Goal: Task Accomplishment & Management: Use online tool/utility

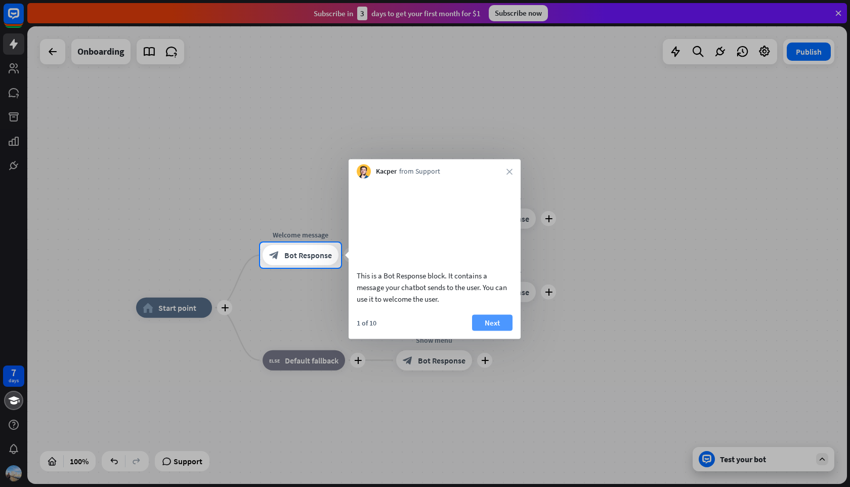
click at [496, 331] on button "Next" at bounding box center [492, 322] width 40 height 16
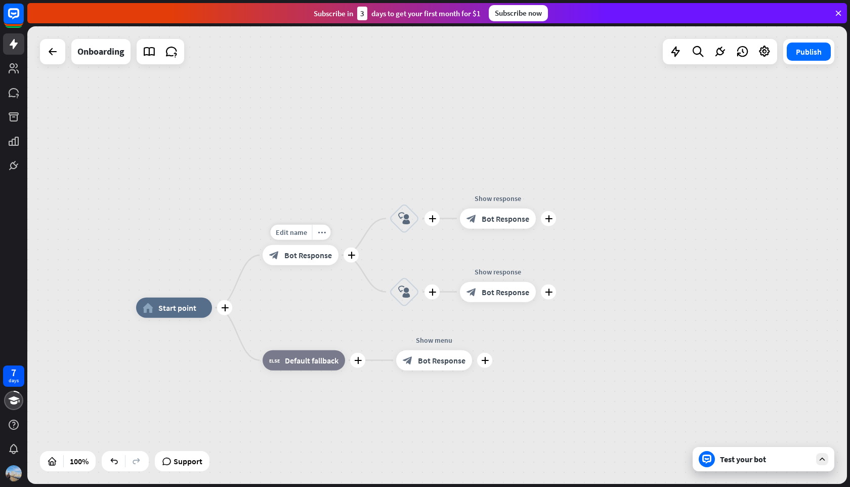
click at [314, 255] on span "Bot Response" at bounding box center [308, 255] width 48 height 10
click at [493, 221] on span "Bot Response" at bounding box center [506, 219] width 48 height 10
click at [315, 255] on span "Bot Response" at bounding box center [308, 255] width 48 height 10
click at [323, 237] on div "more_horiz" at bounding box center [321, 232] width 19 height 15
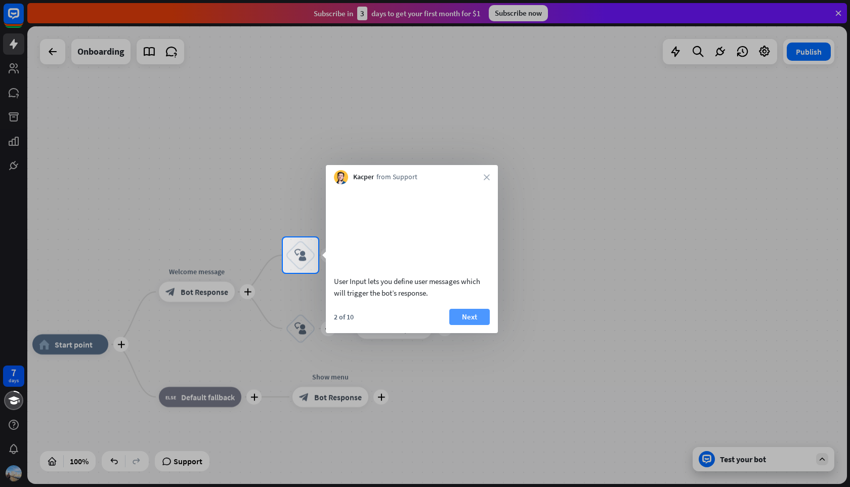
click at [470, 325] on button "Next" at bounding box center [469, 317] width 40 height 16
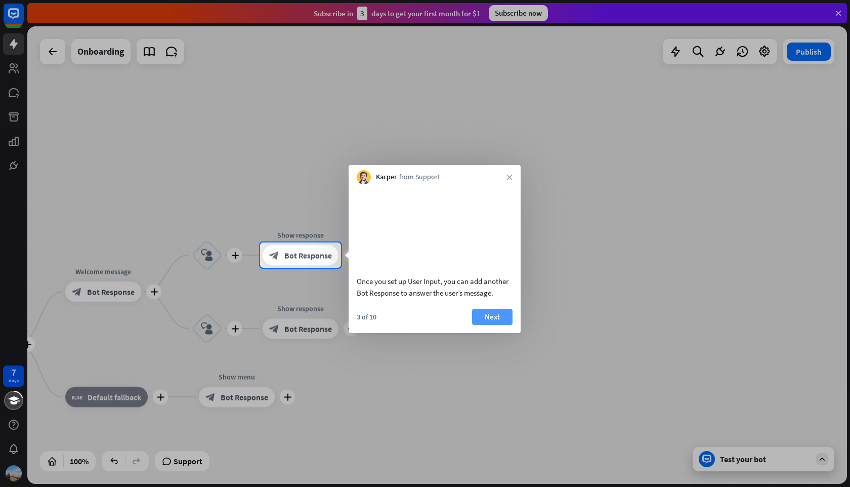
click at [488, 325] on button "Next" at bounding box center [492, 317] width 40 height 16
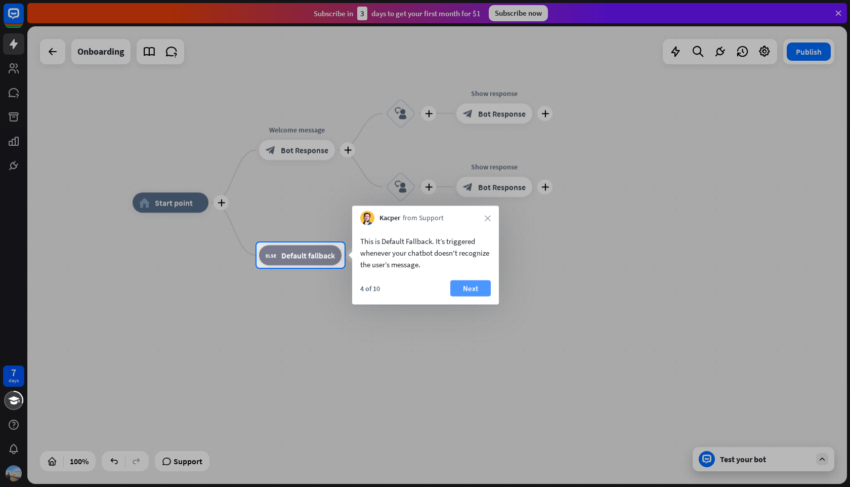
click at [476, 286] on button "Next" at bounding box center [470, 288] width 40 height 16
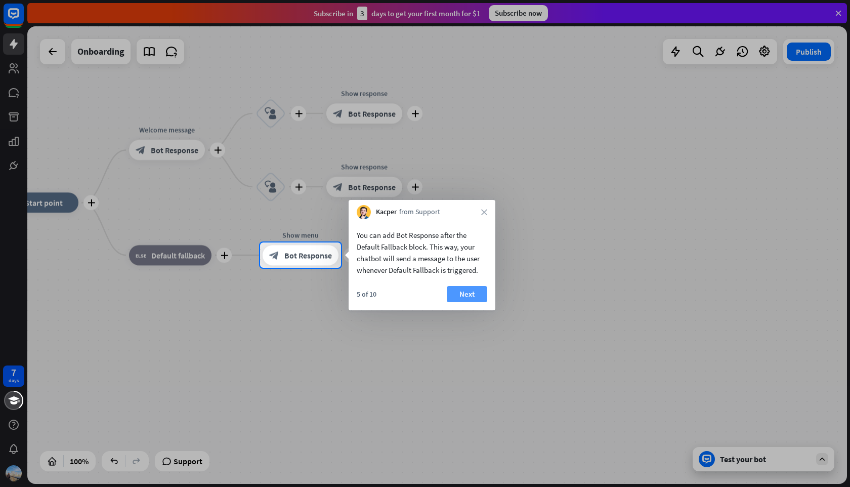
click at [466, 296] on button "Next" at bounding box center [467, 294] width 40 height 16
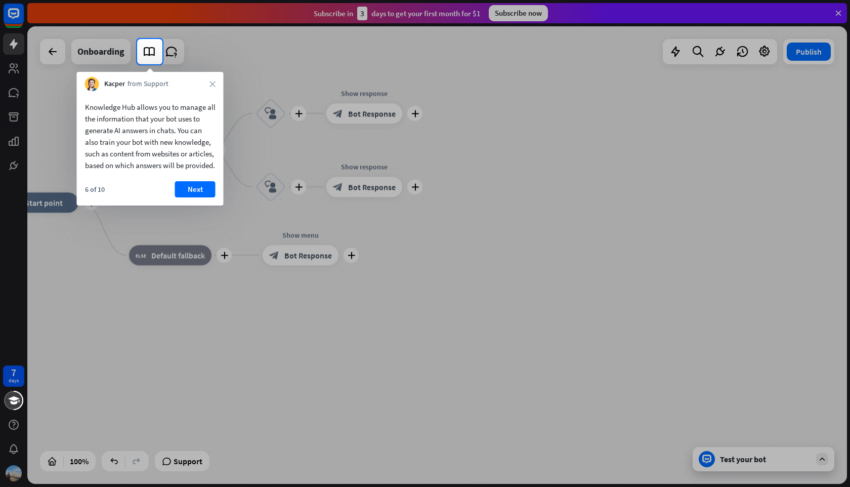
click at [315, 275] on div at bounding box center [425, 275] width 850 height 423
click at [199, 194] on button "Next" at bounding box center [195, 189] width 40 height 16
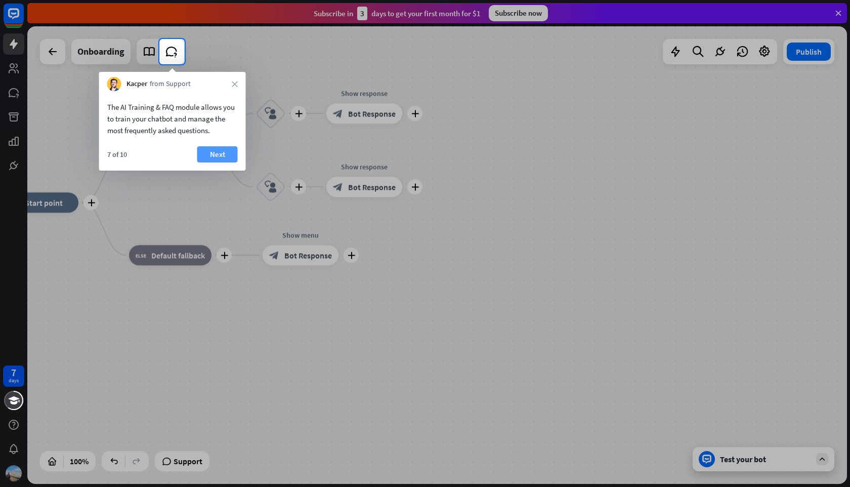
click at [224, 152] on button "Next" at bounding box center [217, 154] width 40 height 16
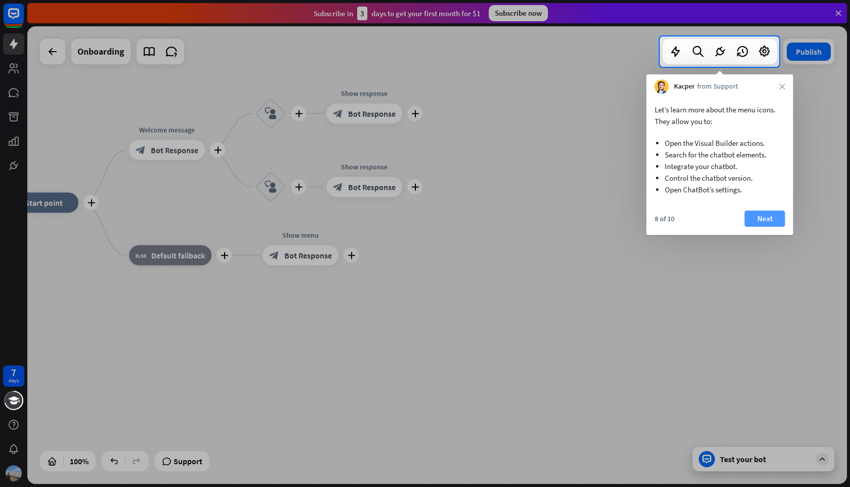
click at [769, 213] on button "Next" at bounding box center [765, 219] width 40 height 16
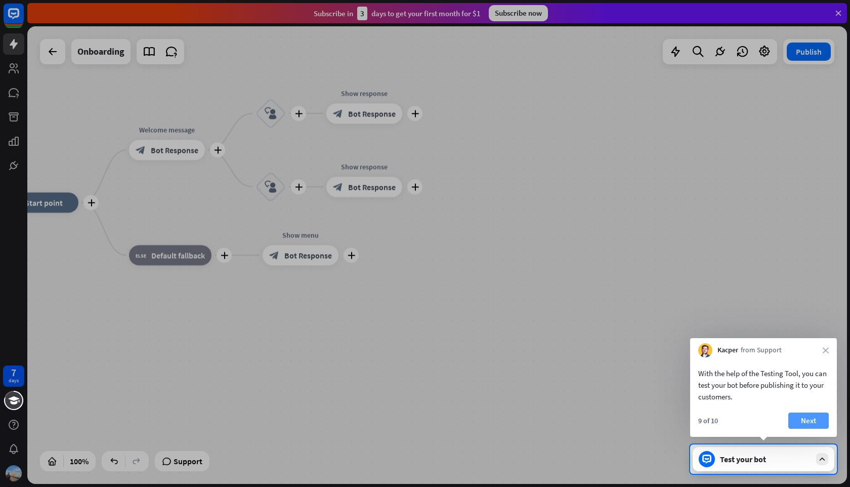
click at [807, 423] on button "Next" at bounding box center [809, 421] width 40 height 16
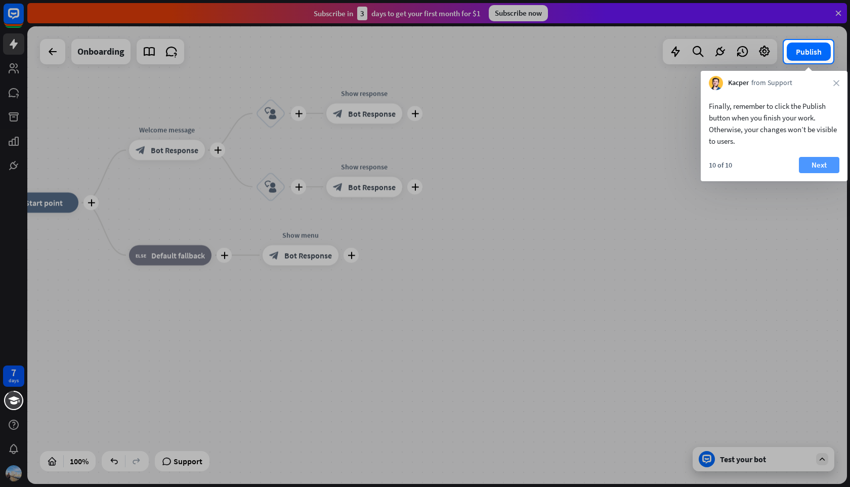
click at [813, 165] on button "Next" at bounding box center [819, 165] width 40 height 16
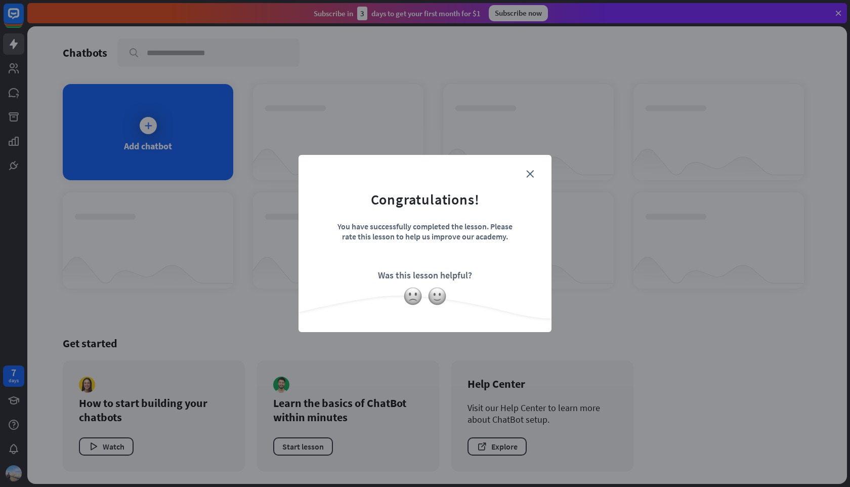
click at [525, 174] on form "Congratulations! You have successfully completed the lesson. Please rate this l…" at bounding box center [425, 228] width 228 height 121
click at [527, 174] on icon "close" at bounding box center [530, 174] width 8 height 8
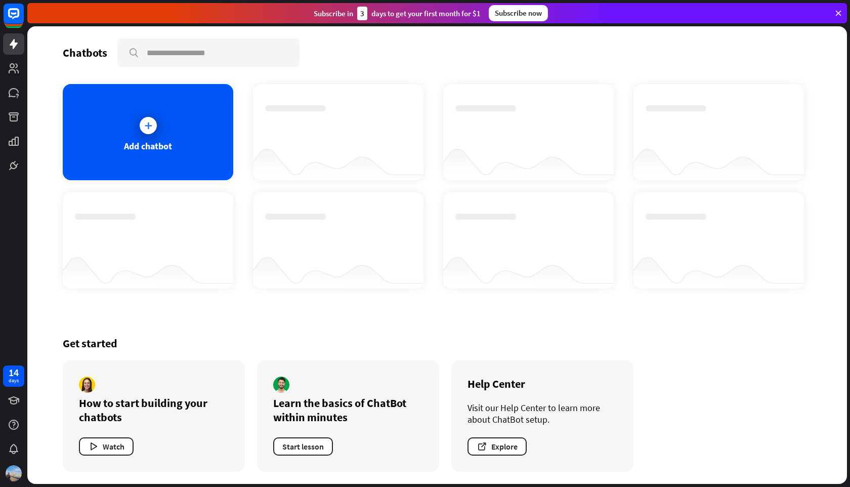
click at [203, 151] on div "Add chatbot" at bounding box center [148, 132] width 171 height 96
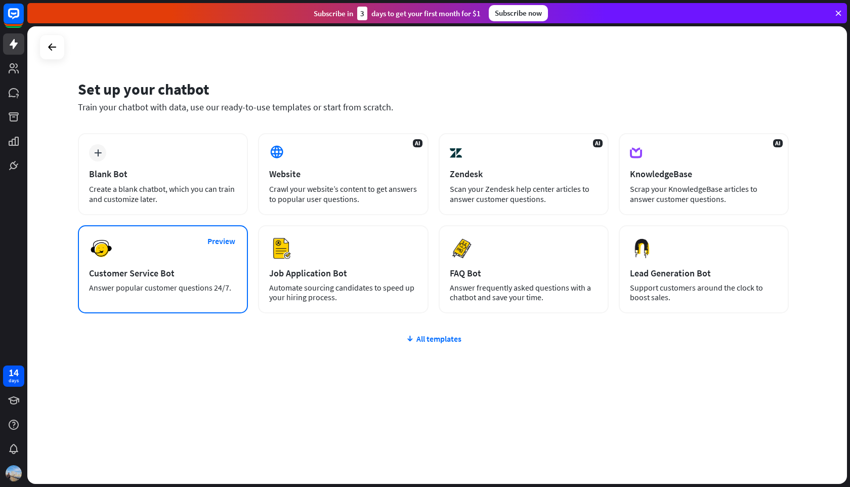
click at [221, 270] on div "Customer Service Bot" at bounding box center [163, 273] width 148 height 12
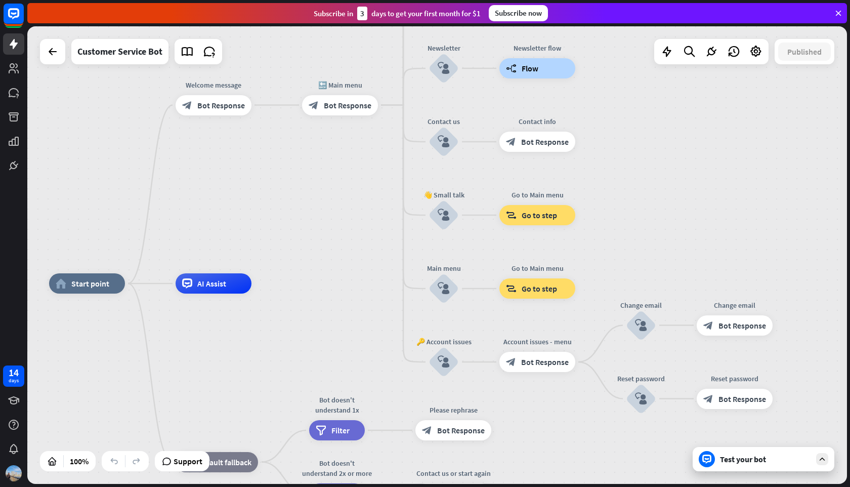
drag, startPoint x: 366, startPoint y: 209, endPoint x: 224, endPoint y: 237, distance: 145.6
click at [224, 237] on div "home_2 Start point Welcome message block_bot_response Bot Response 🔙 Main menu …" at bounding box center [437, 255] width 820 height 458
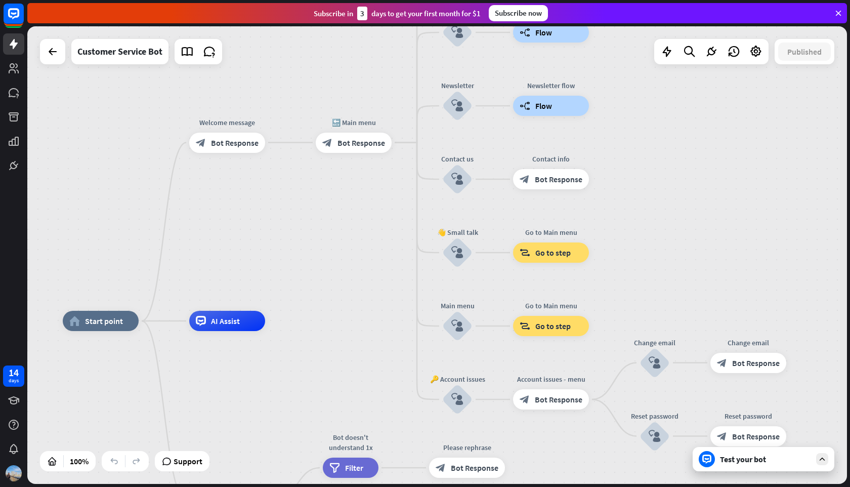
drag, startPoint x: 256, startPoint y: 226, endPoint x: 270, endPoint y: 262, distance: 38.9
click at [270, 262] on div "home_2 Start point Welcome message block_bot_response Bot Response 🔙 Main menu …" at bounding box center [437, 255] width 820 height 458
click at [362, 147] on div "block_bot_response Bot Response" at bounding box center [354, 142] width 76 height 20
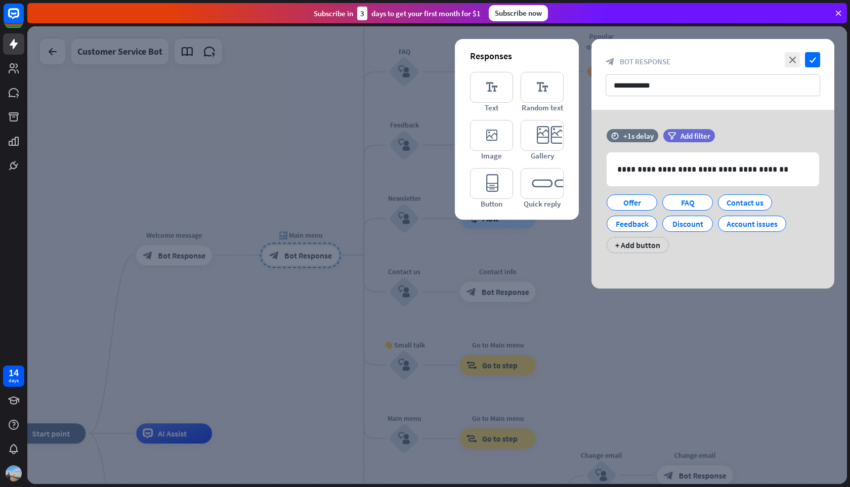
click at [224, 342] on div at bounding box center [437, 255] width 820 height 458
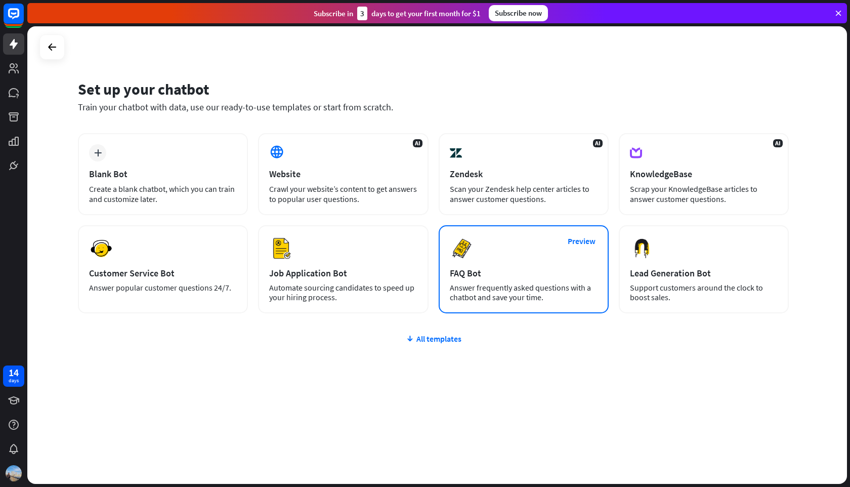
click at [486, 244] on div "Preview FAQ Bot [PERSON_NAME] frequently asked questions with a chatbot and sav…" at bounding box center [524, 269] width 170 height 88
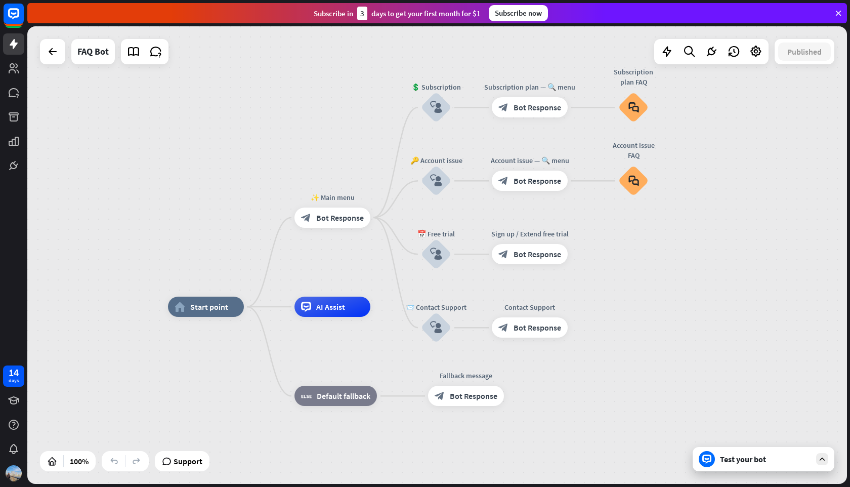
drag, startPoint x: 368, startPoint y: 212, endPoint x: 339, endPoint y: 270, distance: 65.0
click at [339, 270] on div "home_2 Start point ✨ Main menu block_bot_response Bot Response 💲 Subscription b…" at bounding box center [437, 255] width 820 height 458
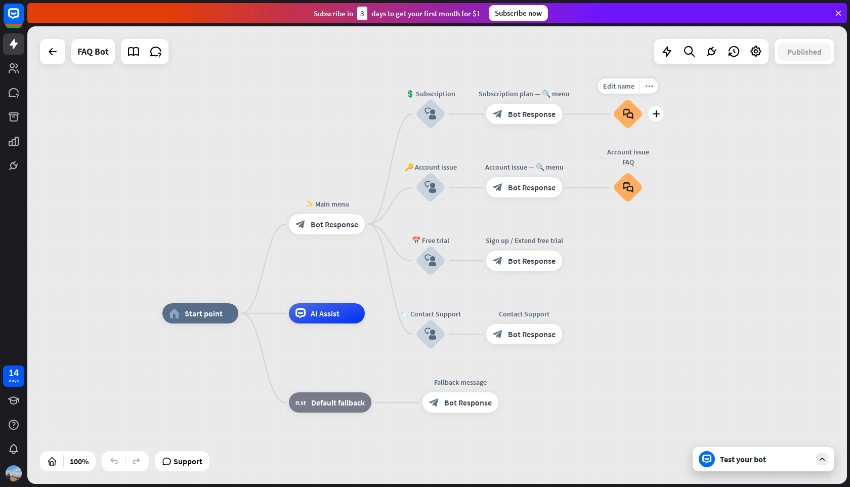
click at [620, 121] on div "block_faq" at bounding box center [628, 114] width 30 height 30
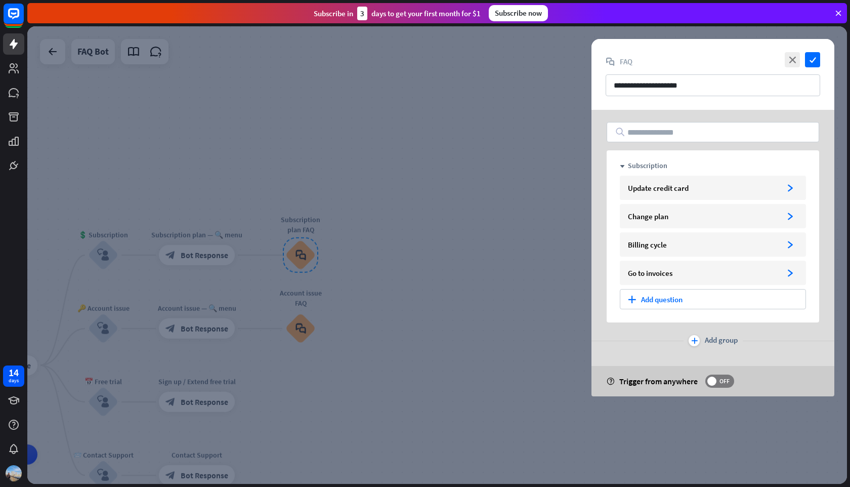
click at [534, 188] on div at bounding box center [437, 255] width 820 height 458
click at [530, 189] on div at bounding box center [437, 255] width 820 height 458
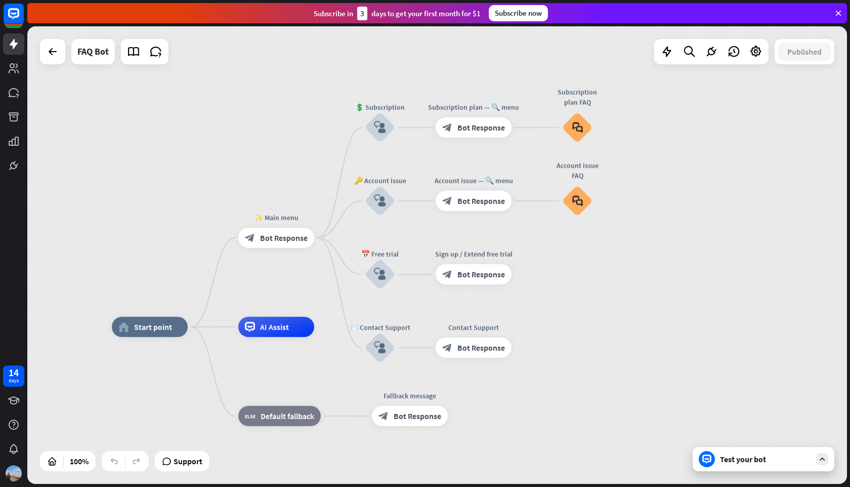
click at [815, 58] on div "home_2 Start point ✨ Main menu block_bot_response Bot Response 💲 Subscription b…" at bounding box center [437, 255] width 820 height 458
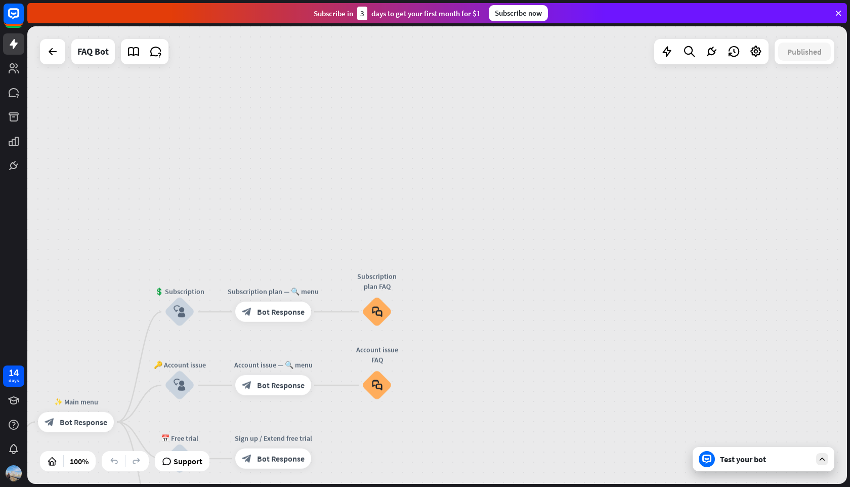
drag, startPoint x: 572, startPoint y: 312, endPoint x: 718, endPoint y: 76, distance: 277.0
click at [718, 76] on div "home_2 Start point ✨ Main menu block_bot_response Bot Response 💲 Subscription b…" at bounding box center [437, 255] width 820 height 458
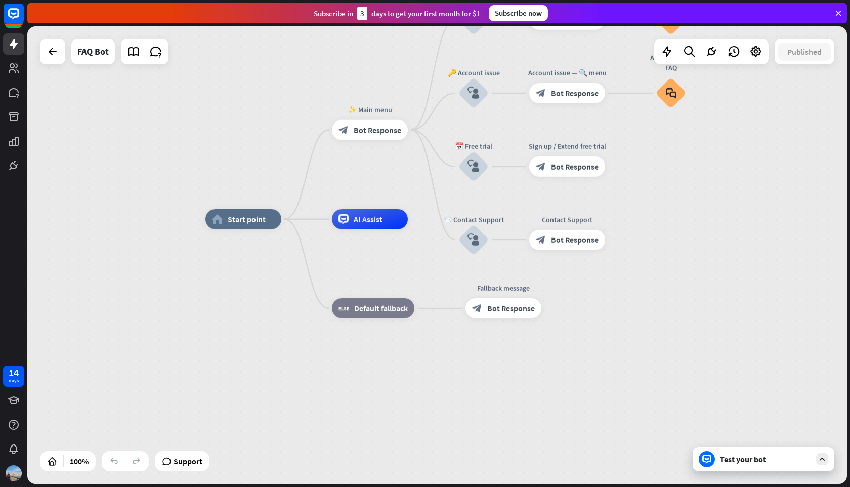
drag, startPoint x: 603, startPoint y: 269, endPoint x: 785, endPoint y: 146, distance: 219.4
click at [786, 146] on div "home_2 Start point ✨ Main menu block_bot_response Bot Response 💲 Subscription b…" at bounding box center [437, 255] width 820 height 458
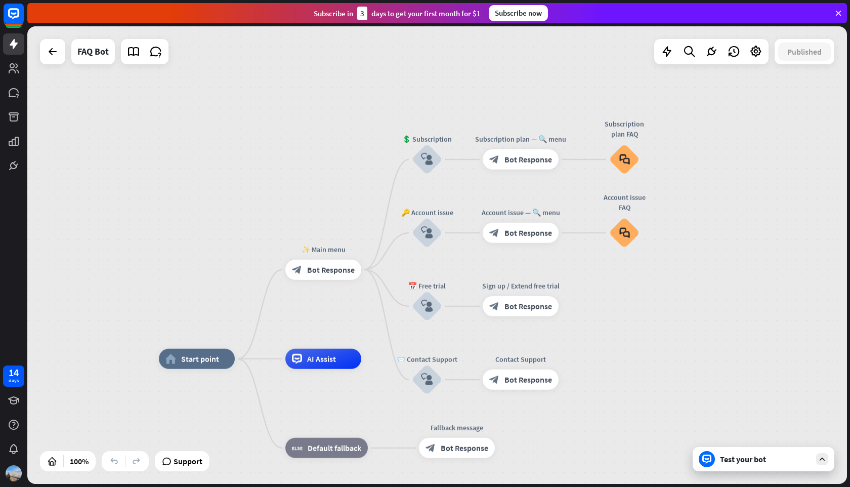
drag, startPoint x: 766, startPoint y: 156, endPoint x: 717, endPoint y: 304, distance: 155.7
click at [717, 304] on div "home_2 Start point ✨ Main menu block_bot_response Bot Response 💲 Subscription b…" at bounding box center [437, 255] width 820 height 458
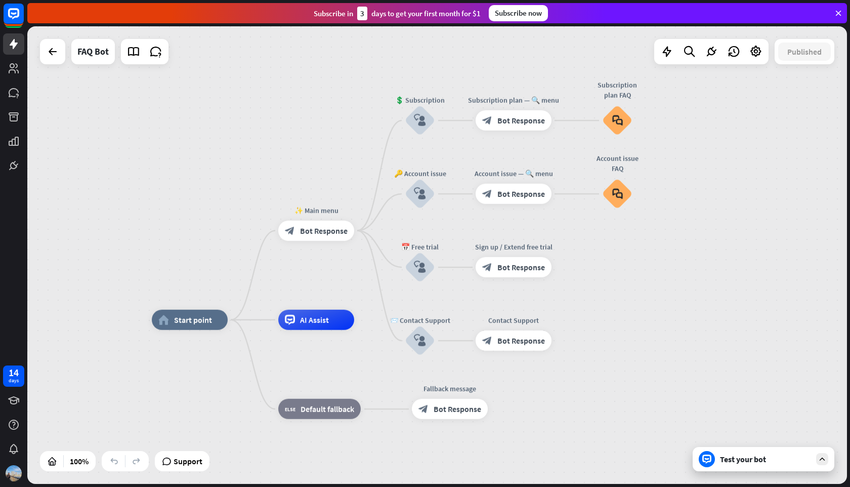
drag, startPoint x: 717, startPoint y: 303, endPoint x: 712, endPoint y: 256, distance: 47.3
click at [713, 256] on div "home_2 Start point ✨ Main menu block_bot_response Bot Response 💲 Subscription b…" at bounding box center [437, 255] width 820 height 458
click at [752, 465] on div "Test your bot" at bounding box center [764, 459] width 142 height 24
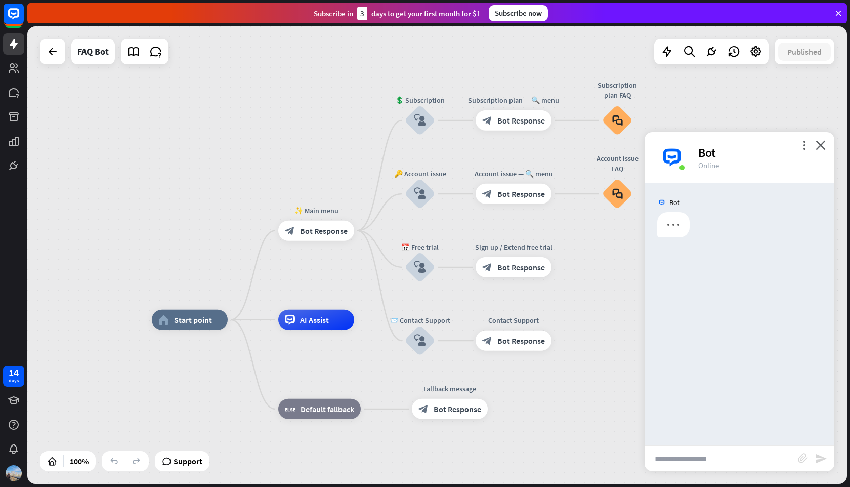
click at [729, 446] on input "text" at bounding box center [721, 458] width 153 height 25
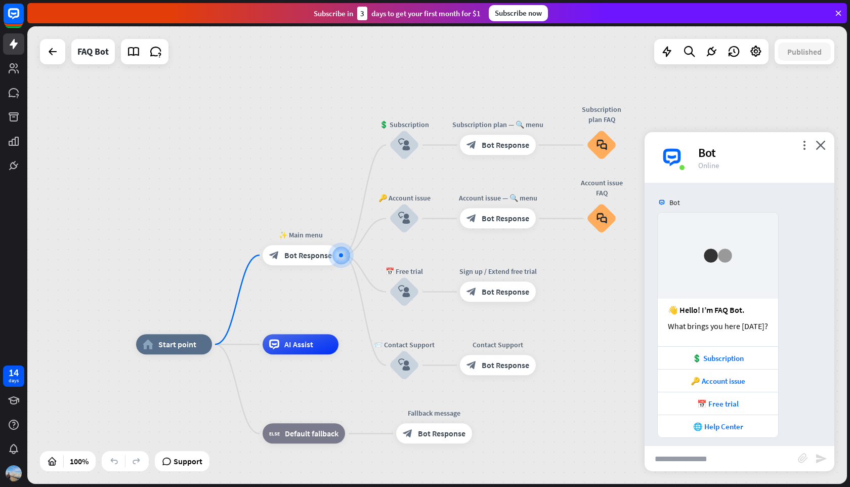
scroll to position [8, 0]
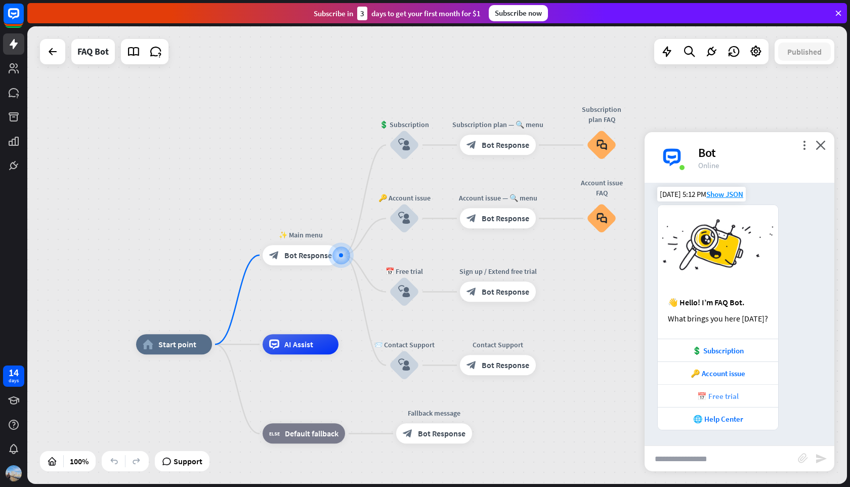
click at [729, 393] on div "📅 Free trial" at bounding box center [718, 396] width 110 height 10
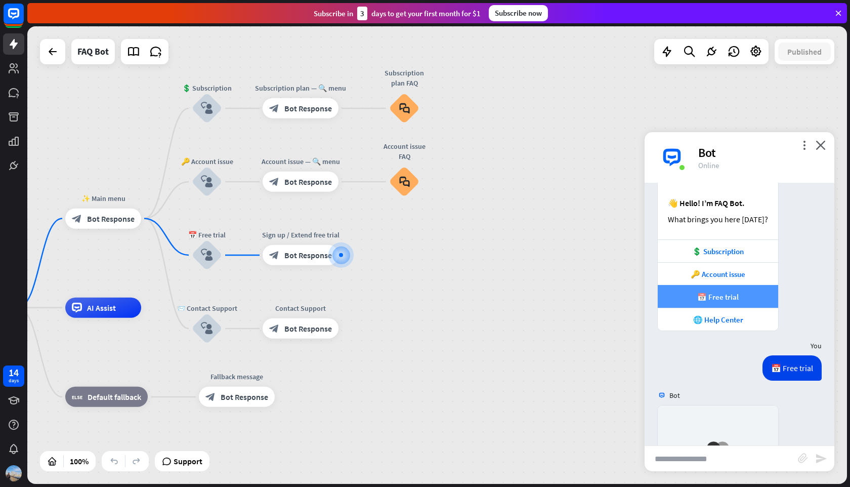
scroll to position [305, 0]
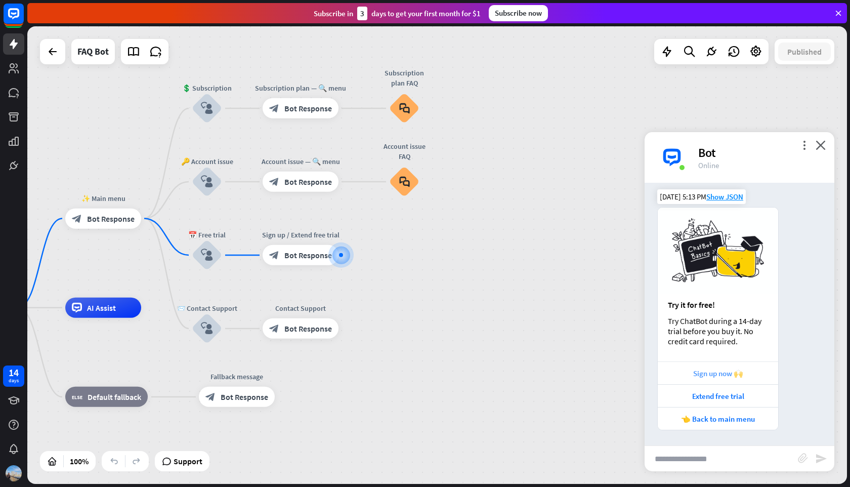
click at [730, 381] on div "Sign up now 🙌" at bounding box center [718, 372] width 120 height 23
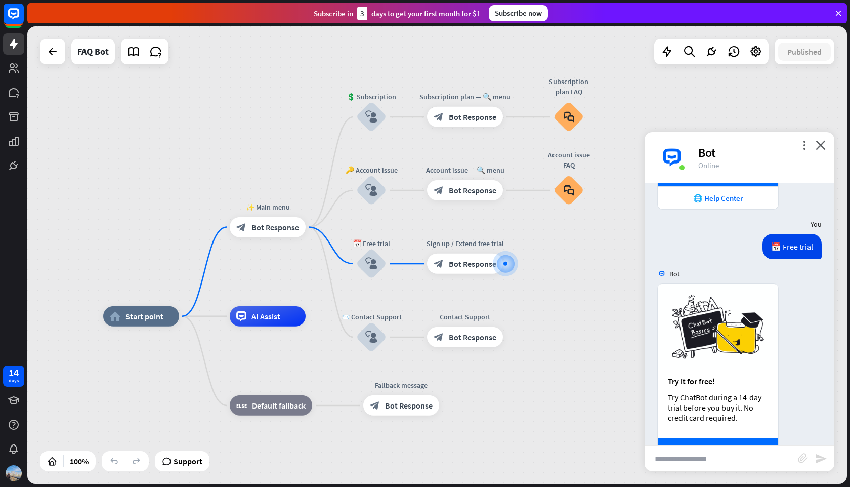
drag, startPoint x: 451, startPoint y: 275, endPoint x: 612, endPoint y: 287, distance: 161.4
click at [612, 287] on div "home_2 Start point ✨ Main menu block_bot_response Bot Response 💲 Subscription b…" at bounding box center [437, 255] width 820 height 458
